Goal: Information Seeking & Learning: Learn about a topic

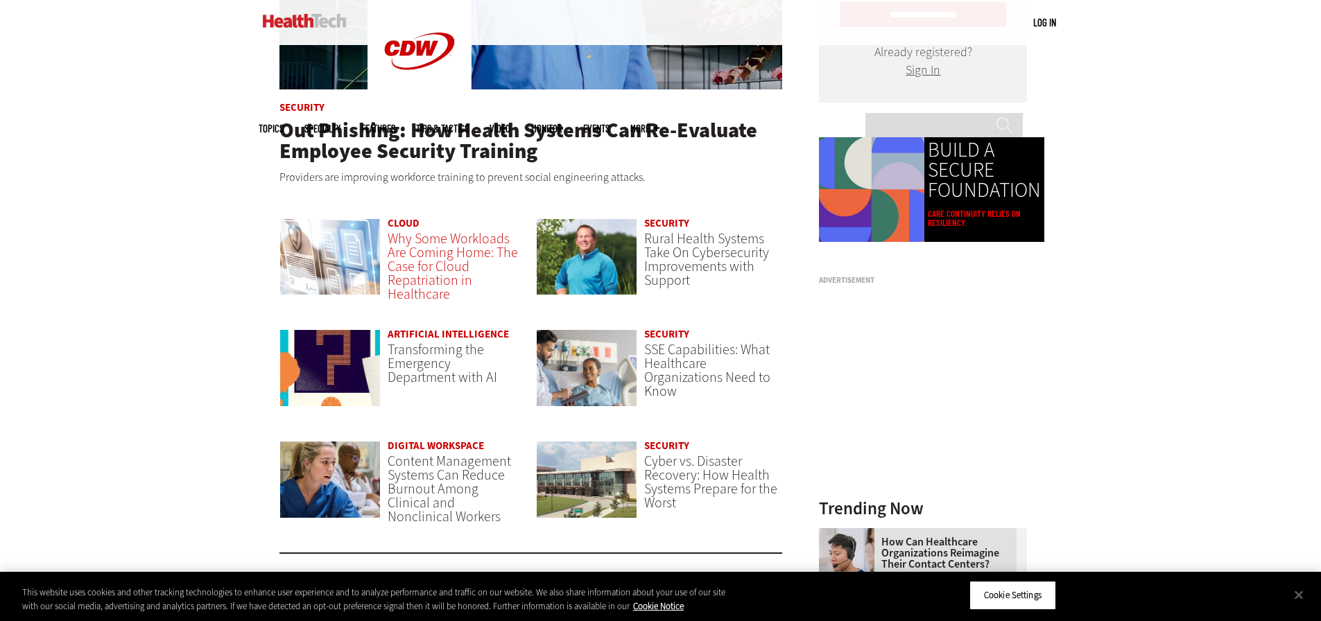
scroll to position [902, 0]
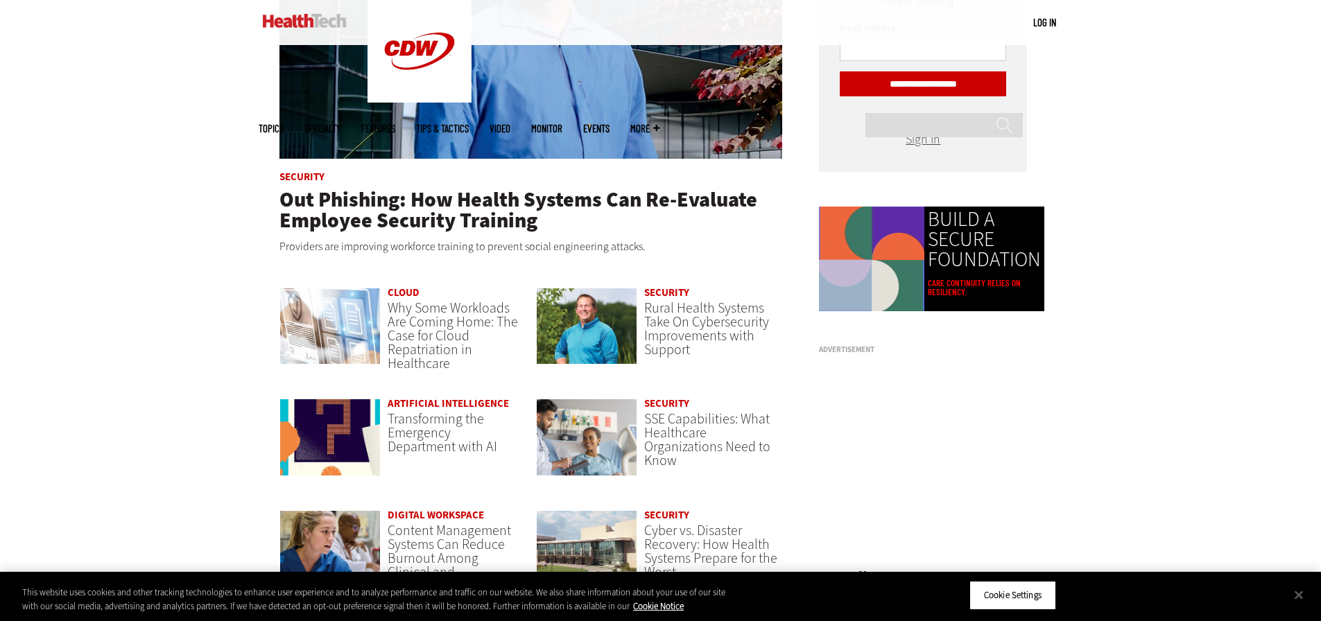
click at [396, 287] on link "Cloud" at bounding box center [404, 293] width 32 height 14
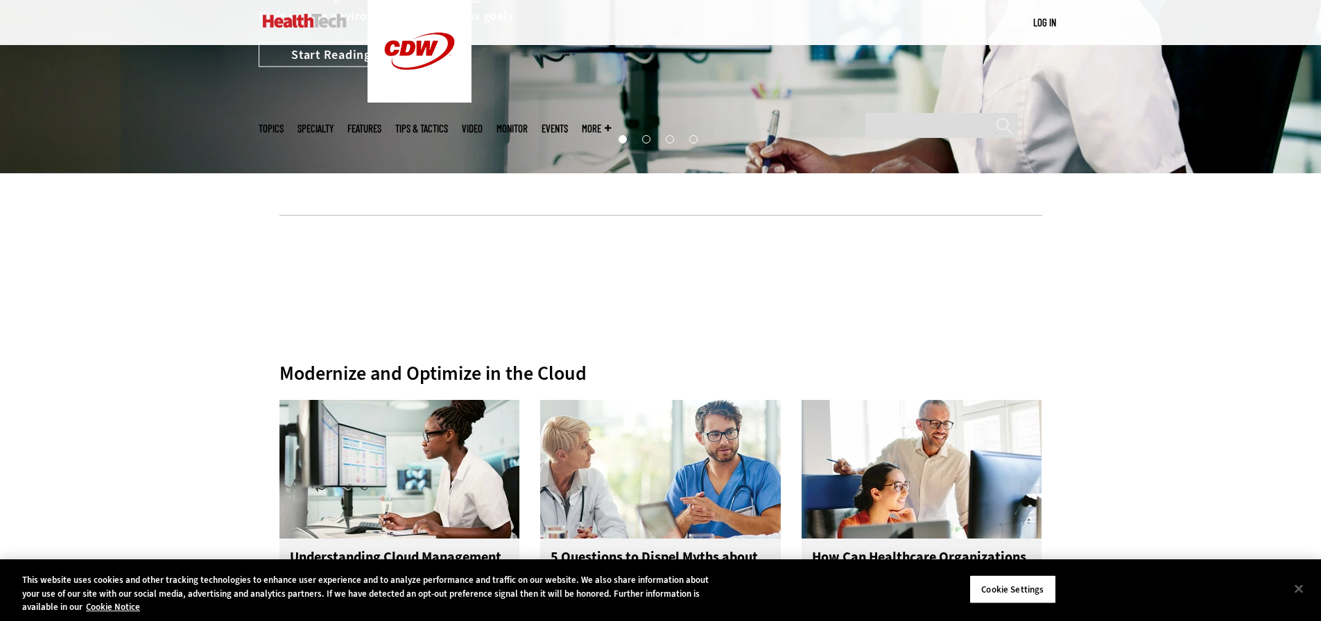
scroll to position [208, 0]
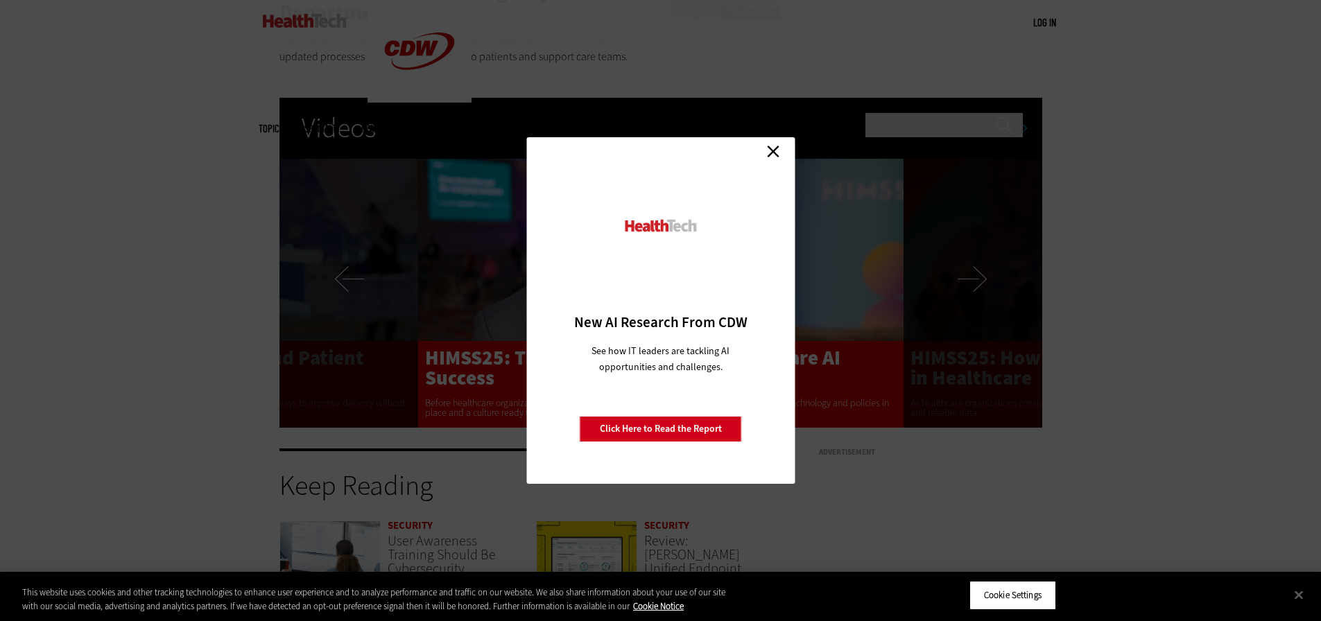
scroll to position [2705, 0]
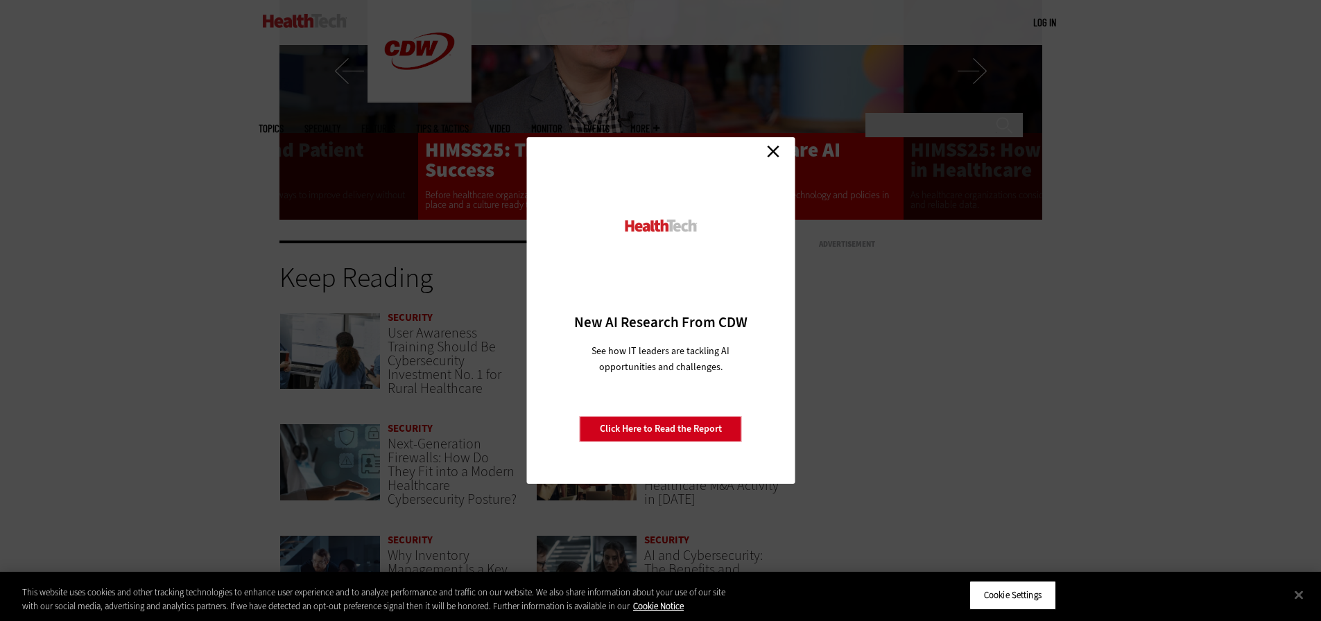
click at [765, 155] on link "Close" at bounding box center [773, 151] width 21 height 21
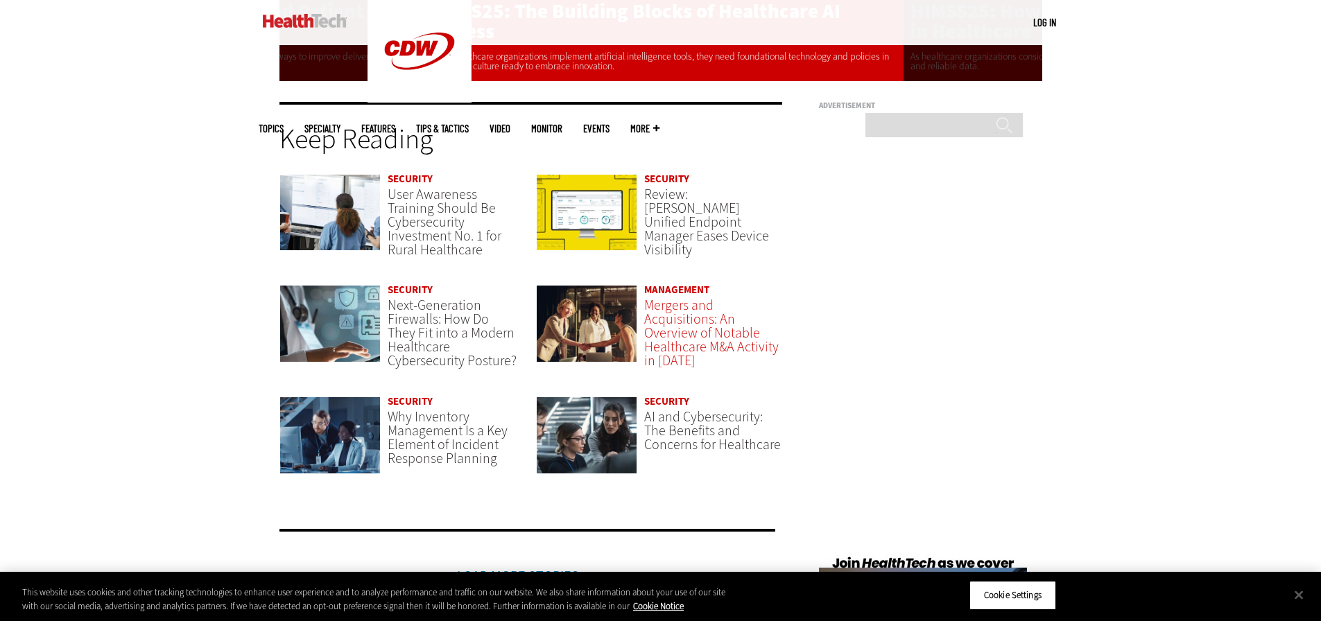
scroll to position [2913, 0]
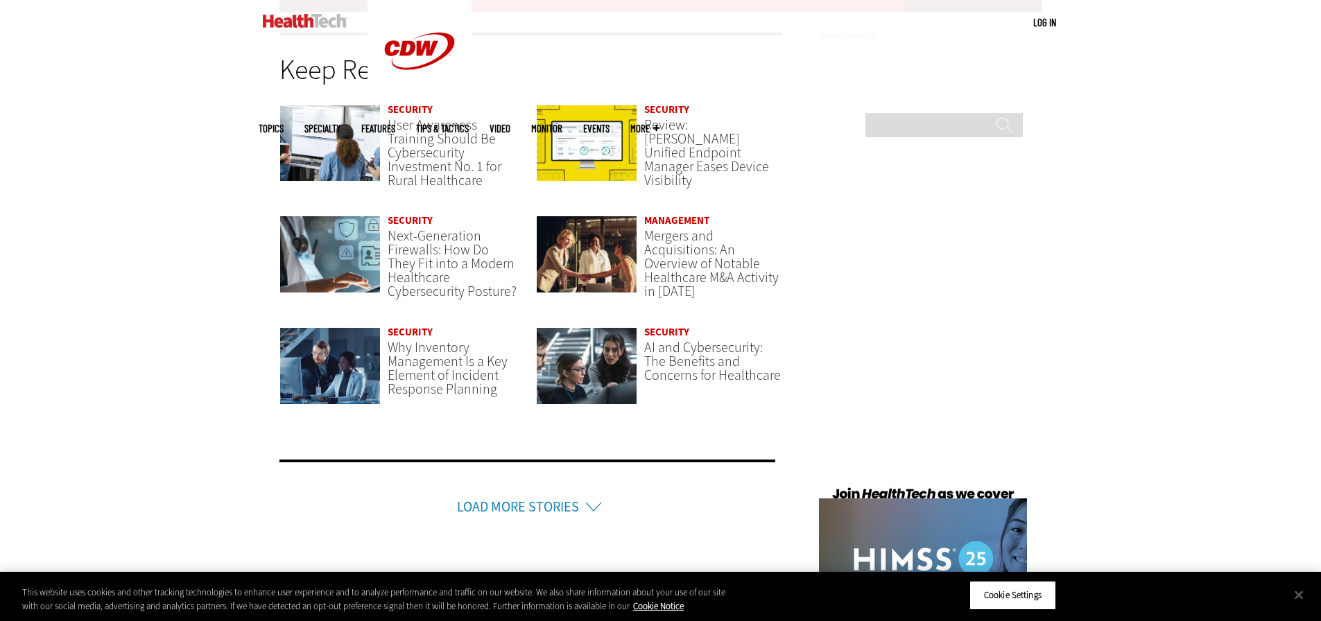
click at [655, 335] on link "Security" at bounding box center [666, 332] width 45 height 14
